Goal: Information Seeking & Learning: Find specific fact

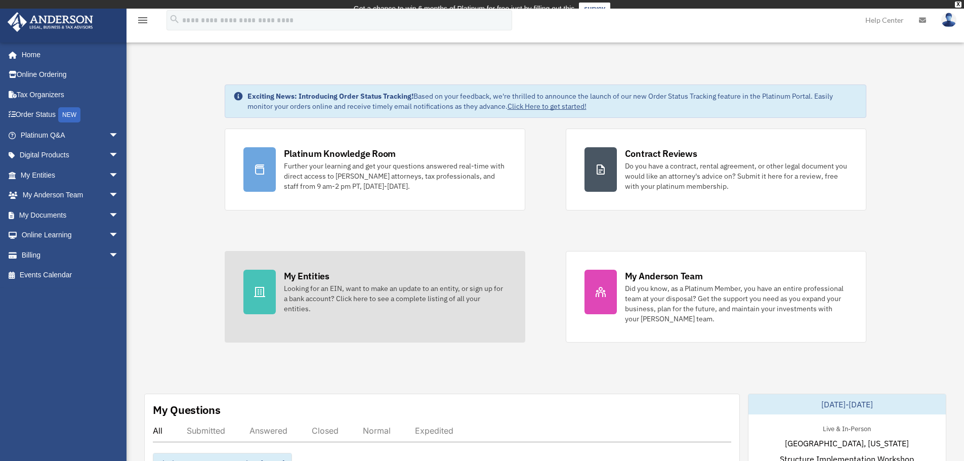
click at [284, 274] on link "My Entities Looking for an EIN, want to make an update to an entity, or sign up…" at bounding box center [375, 297] width 300 height 92
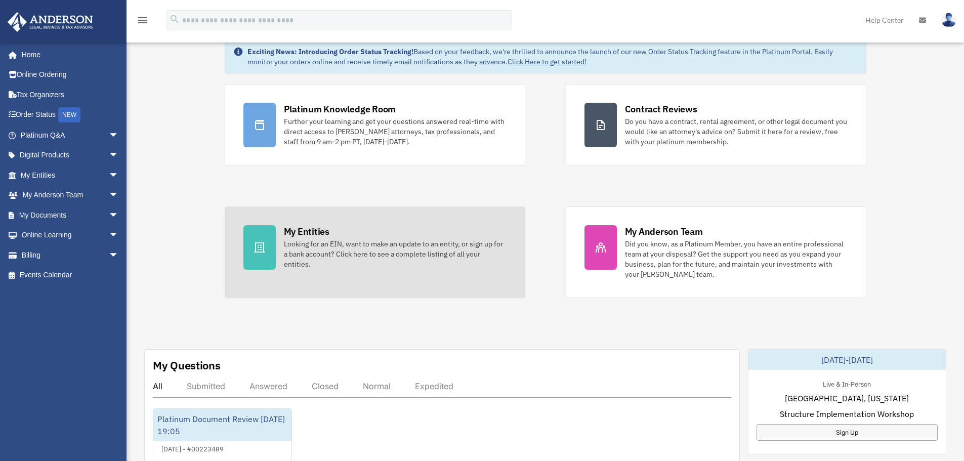
scroll to position [202, 0]
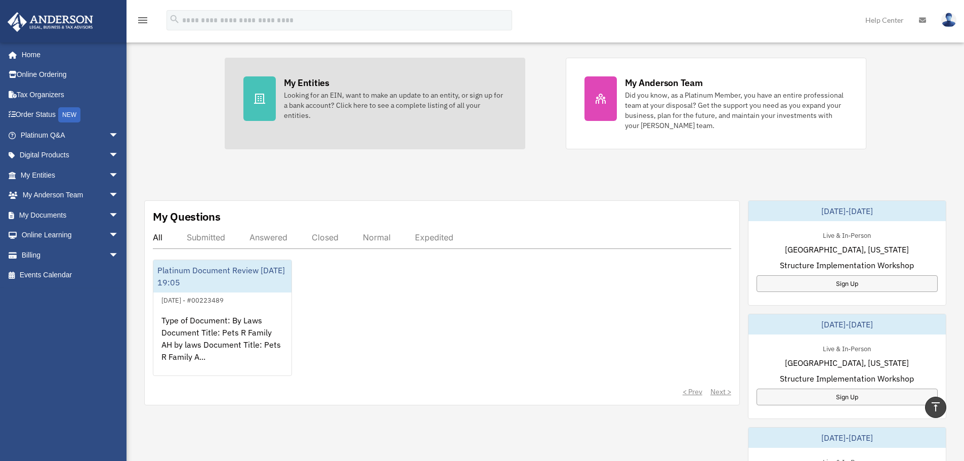
click at [325, 125] on link "My Entities Looking for an EIN, want to make an update to an entity, or sign up…" at bounding box center [375, 104] width 300 height 92
click at [324, 103] on div "Looking for an EIN, want to make an update to an entity, or sign up for a bank …" at bounding box center [395, 105] width 223 height 30
click at [266, 109] on div at bounding box center [259, 98] width 32 height 45
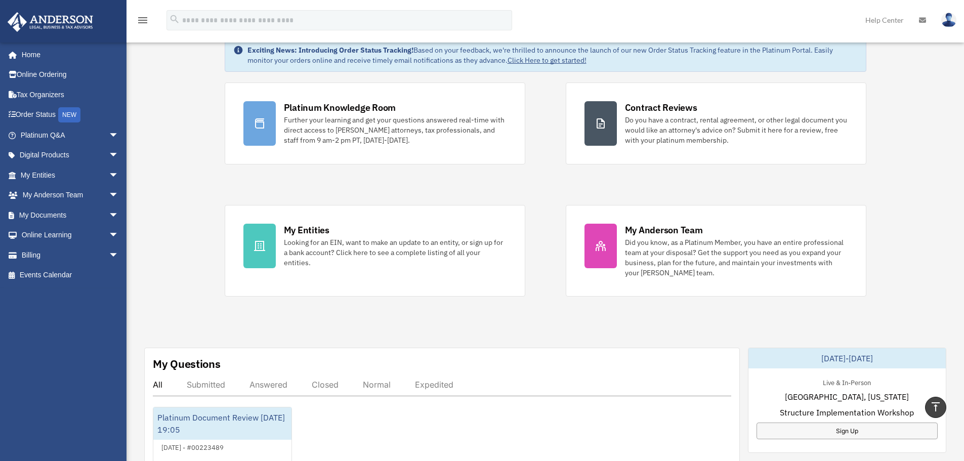
scroll to position [0, 0]
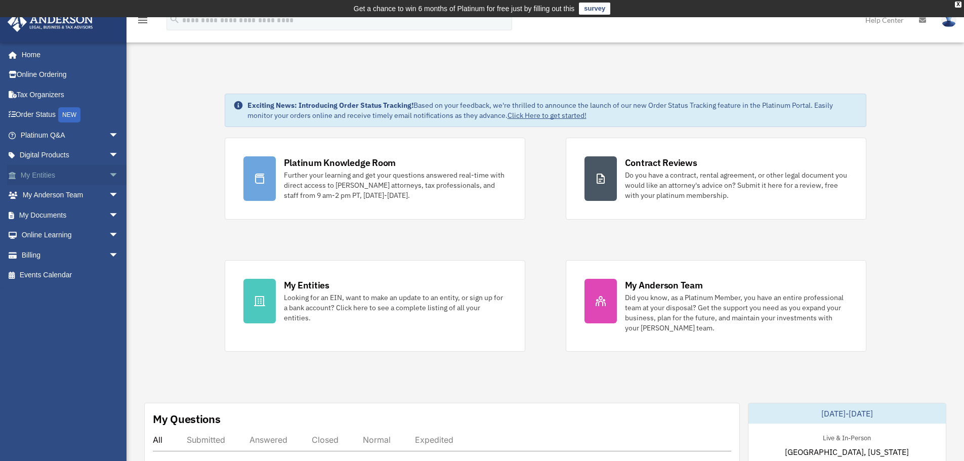
click at [50, 178] on link "My Entities arrow_drop_down" at bounding box center [70, 175] width 127 height 20
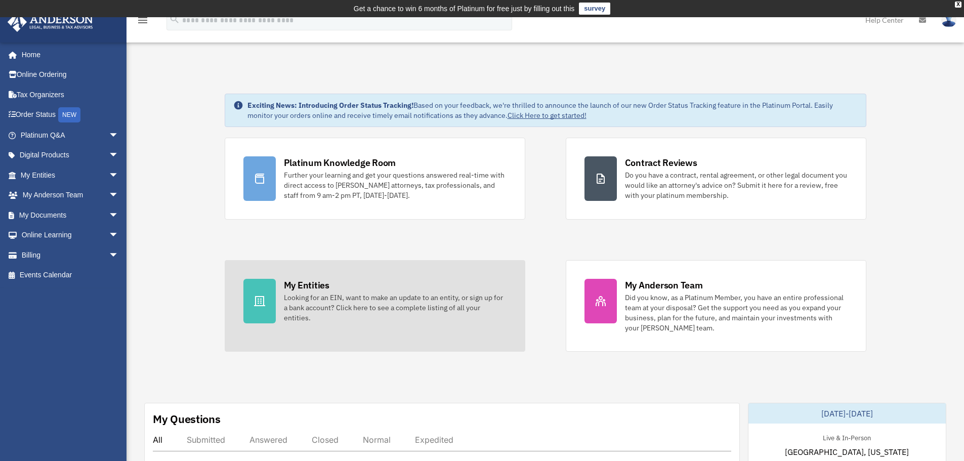
click at [307, 289] on div "My Entities" at bounding box center [307, 285] width 46 height 13
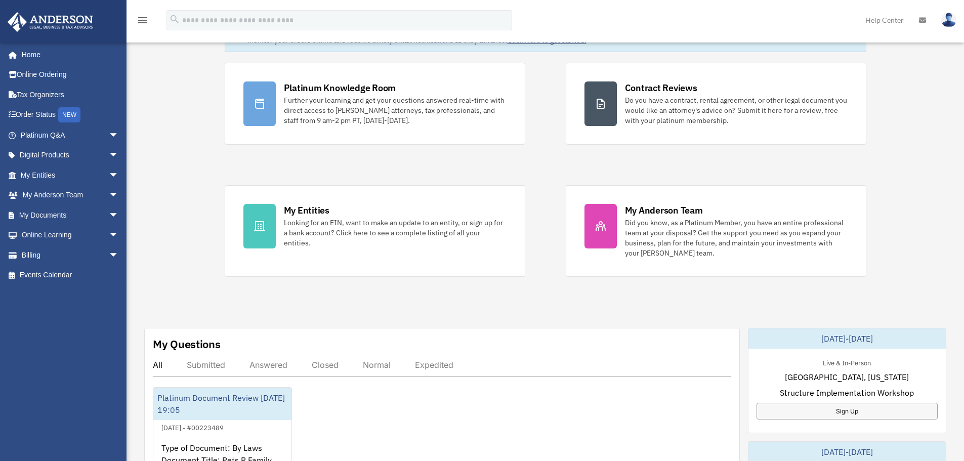
scroll to position [304, 0]
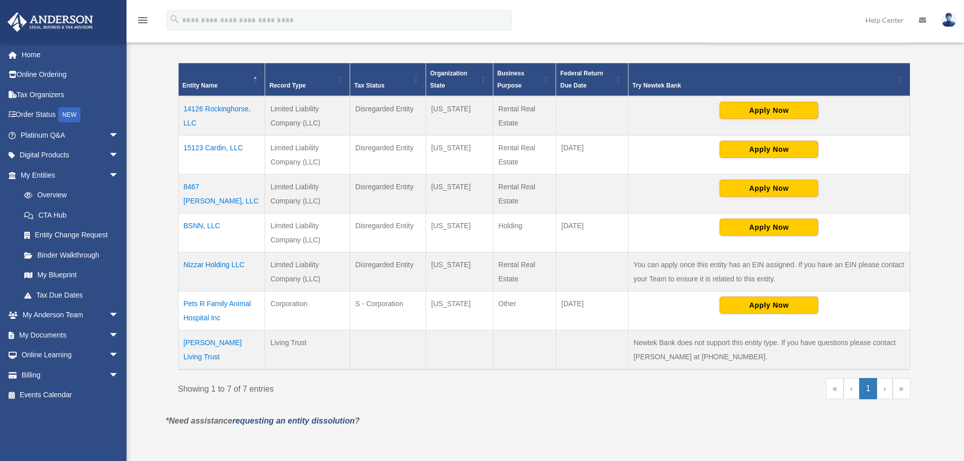
scroll to position [267, 0]
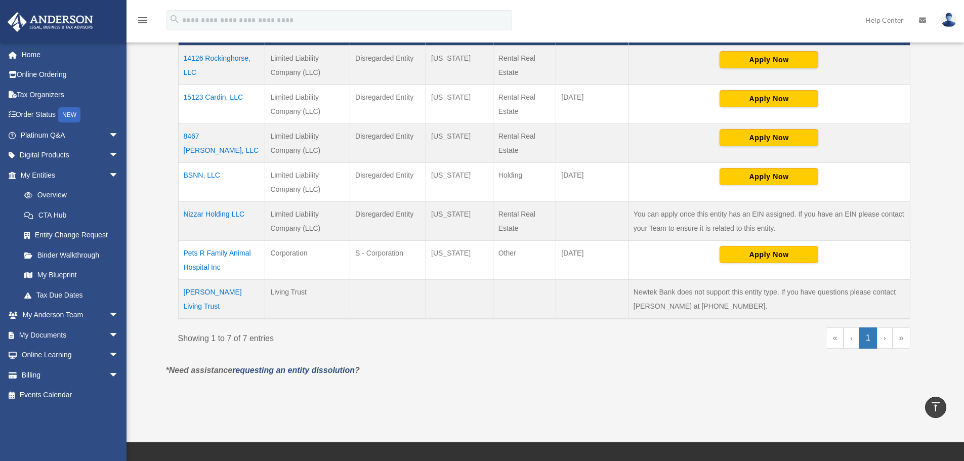
click at [190, 252] on td "Pets R Family Animal Hospital Inc" at bounding box center [221, 260] width 87 height 39
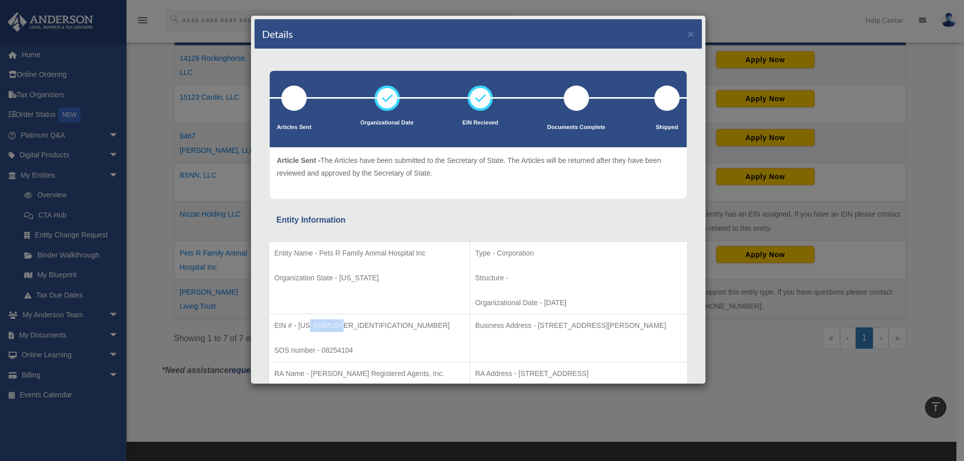
drag, startPoint x: 342, startPoint y: 328, endPoint x: 310, endPoint y: 330, distance: 31.9
type textarea "*******"
click at [310, 330] on p "EIN # - [US_EMPLOYER_IDENTIFICATION_NUMBER]" at bounding box center [369, 325] width 190 height 13
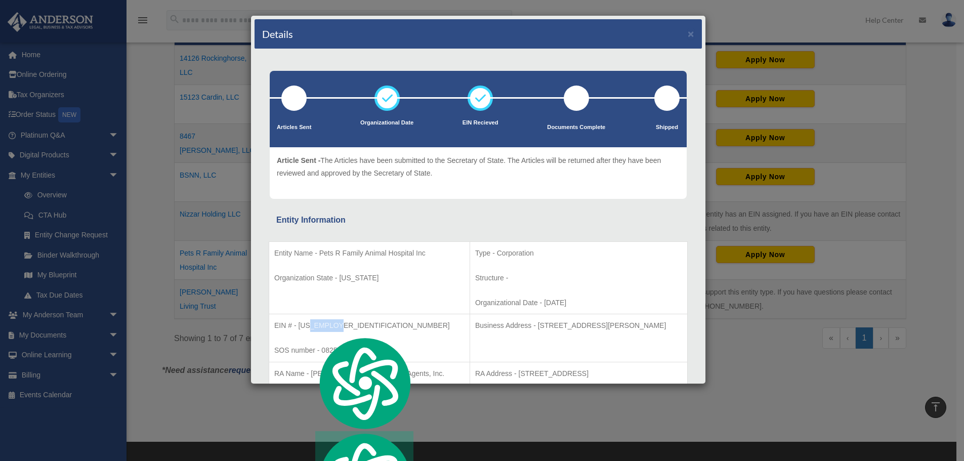
copy p "3606344"
